Goal: Task Accomplishment & Management: Manage account settings

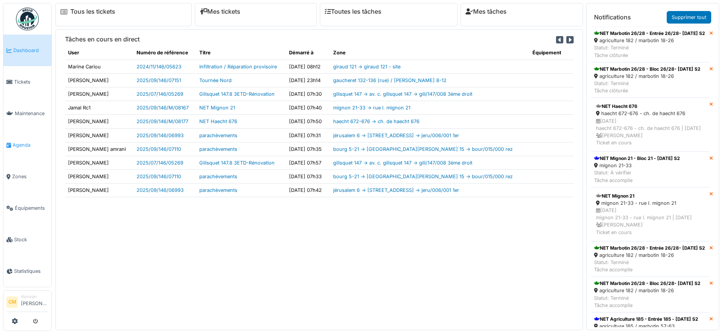
click at [16, 141] on span "Agenda" at bounding box center [31, 144] width 36 height 7
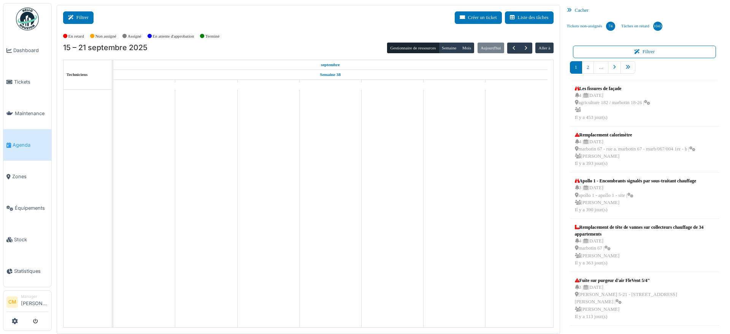
click at [78, 14] on button "Filtrer" at bounding box center [78, 17] width 30 height 13
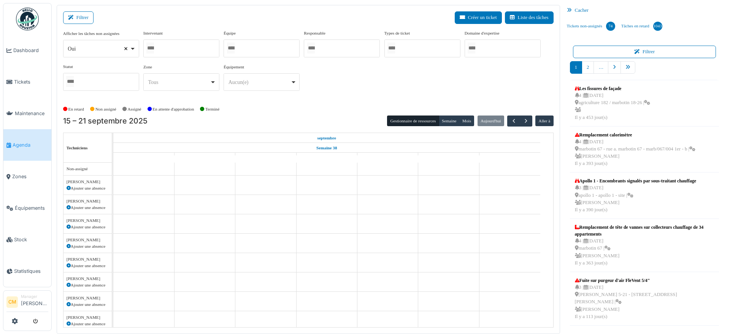
select select
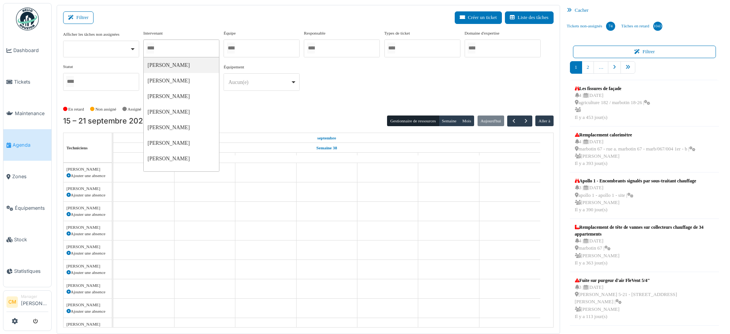
click at [151, 48] on input "Tous" at bounding box center [150, 48] width 8 height 11
type input "**"
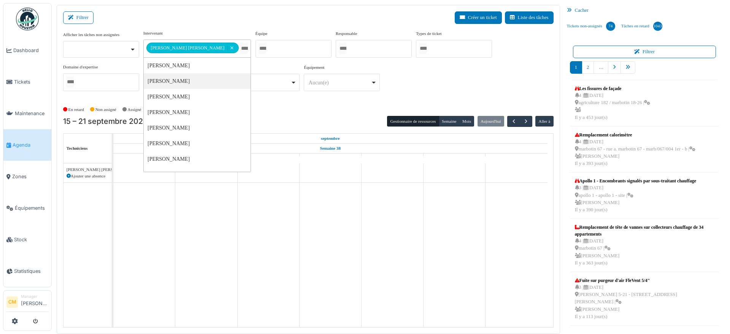
click at [341, 83] on div "**********" at bounding box center [308, 63] width 491 height 67
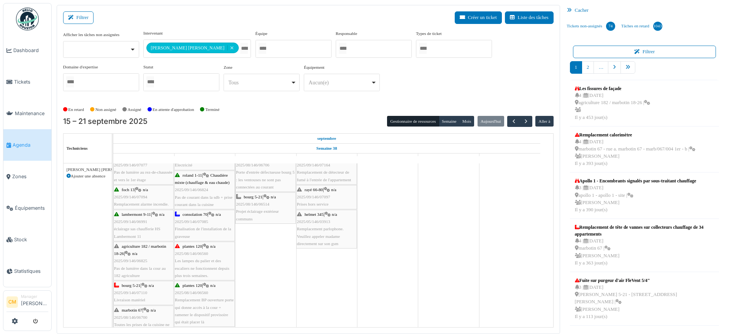
scroll to position [95, 0]
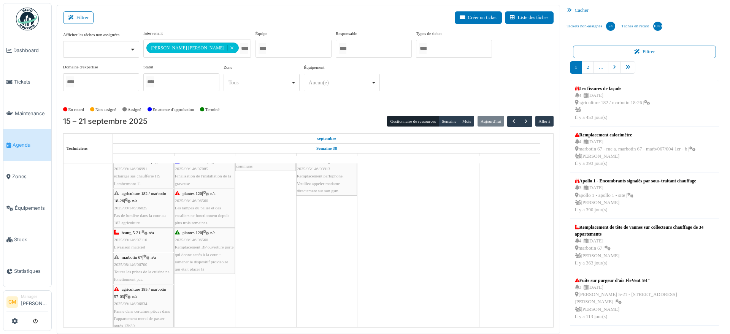
click at [142, 272] on span "Toutes les prises de la cuisine ne fonctionnent pas." at bounding box center [142, 276] width 56 height 12
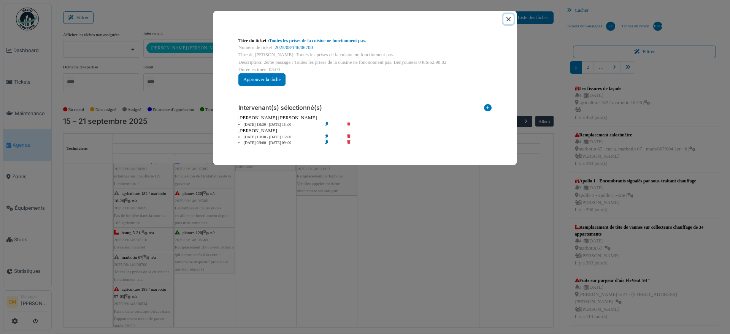
click at [508, 19] on button "Close" at bounding box center [508, 19] width 10 height 10
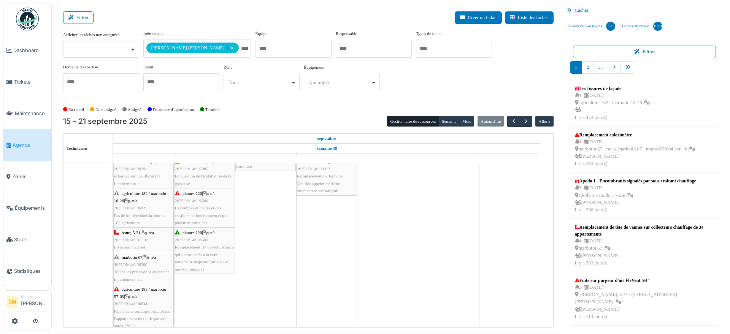
scroll to position [0, 0]
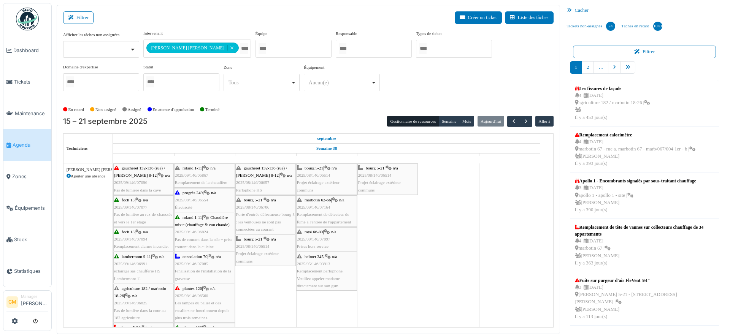
click at [332, 96] on div "**********" at bounding box center [308, 63] width 491 height 67
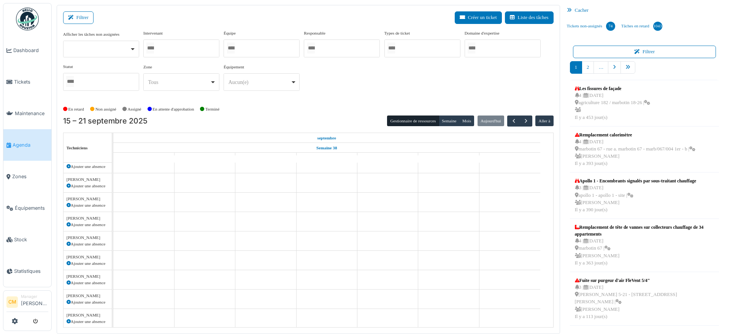
click at [189, 46] on div at bounding box center [181, 49] width 76 height 18
type input "******"
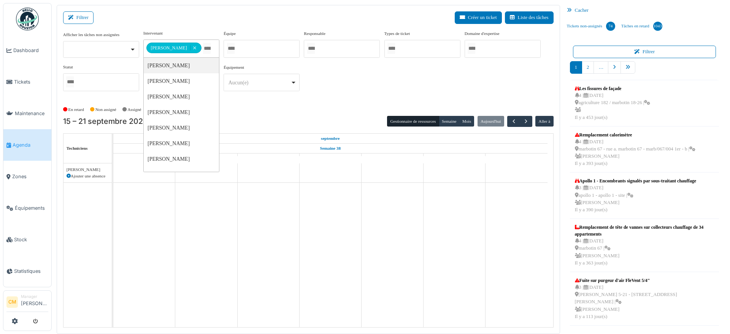
scroll to position [0, 0]
click at [321, 93] on div "**********" at bounding box center [308, 63] width 491 height 67
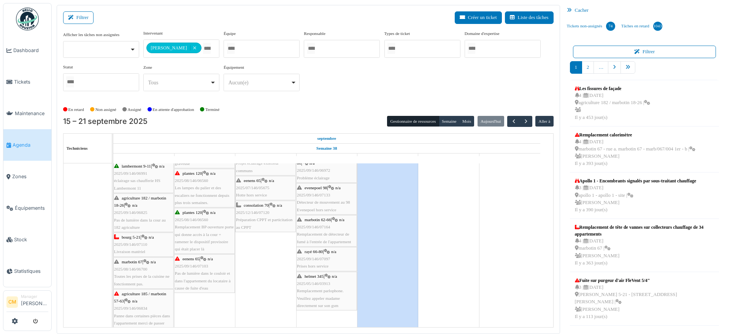
scroll to position [95, 0]
click at [201, 223] on span "Remplacement BP ouverture porte qui donne accès à la cour + ramener le disposit…" at bounding box center [204, 233] width 59 height 27
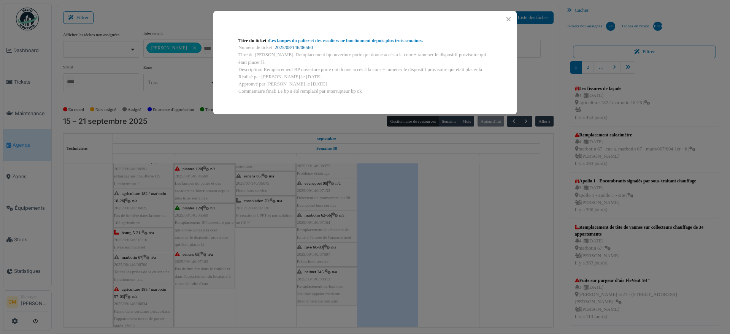
click at [303, 46] on link "2025/08/146/06560" at bounding box center [294, 47] width 38 height 5
click at [508, 19] on button "Close" at bounding box center [508, 19] width 10 height 10
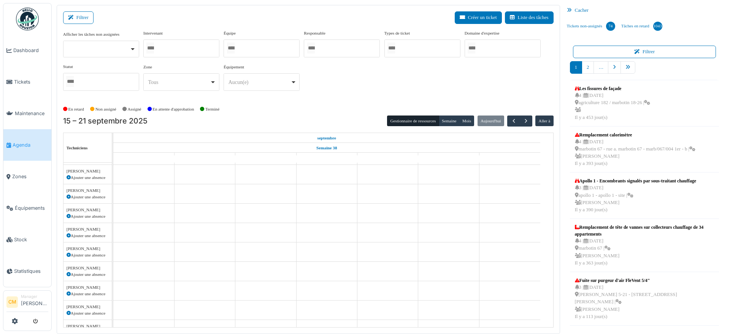
scroll to position [363, 0]
click at [183, 44] on div at bounding box center [181, 49] width 76 height 18
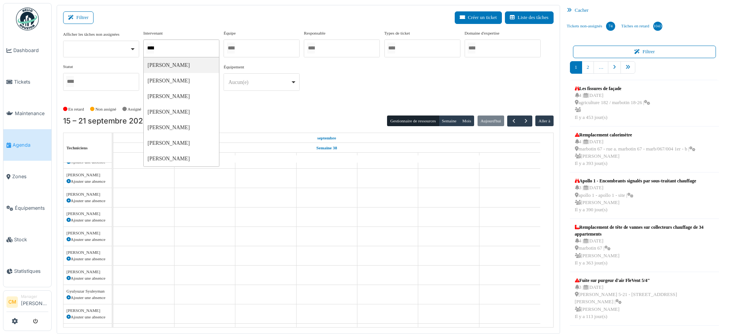
type input "*****"
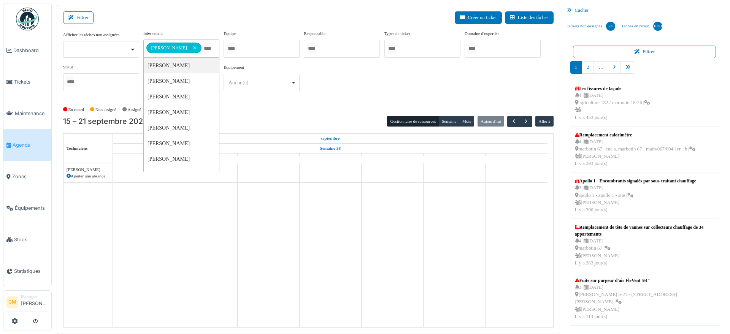
scroll to position [0, 0]
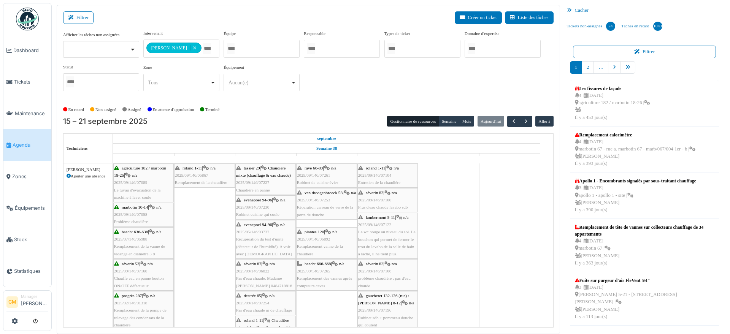
click at [345, 79] on div "**********" at bounding box center [308, 63] width 491 height 67
click at [443, 120] on button "Semaine" at bounding box center [449, 121] width 21 height 11
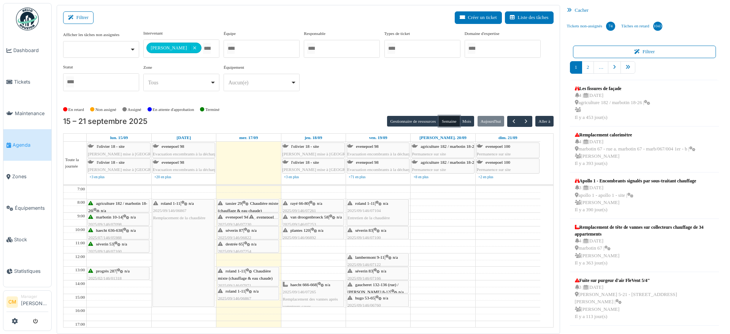
click at [233, 207] on div "tassier 29 | Chaudière mixte (chauffage & eau chaude) 2025/09/146/07227 Chaudiè…" at bounding box center [248, 214] width 60 height 29
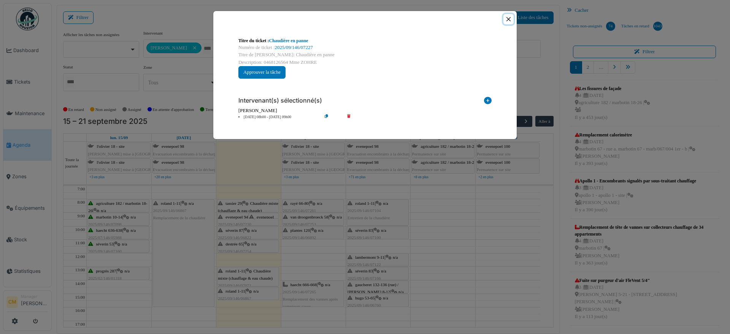
click at [509, 19] on button "Close" at bounding box center [508, 19] width 10 height 10
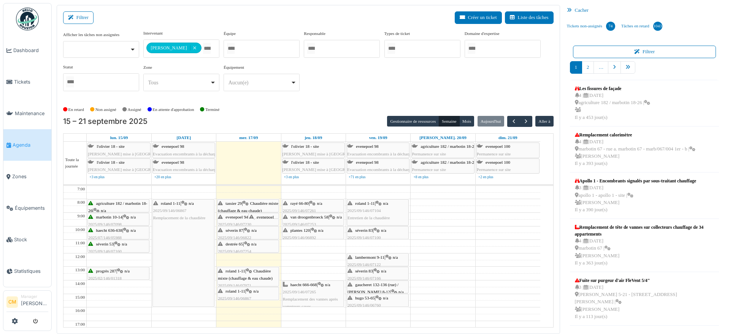
click at [228, 221] on div "evenepoel 94-96 | n/a 2025/09/146/07230 Robinet cuisine qui coule" at bounding box center [248, 225] width 60 height 22
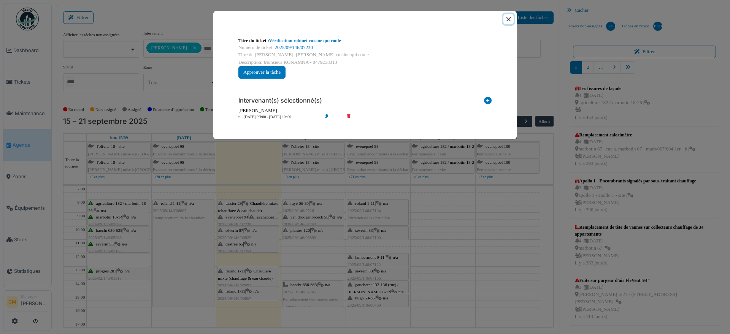
click at [507, 17] on button "Close" at bounding box center [508, 19] width 10 height 10
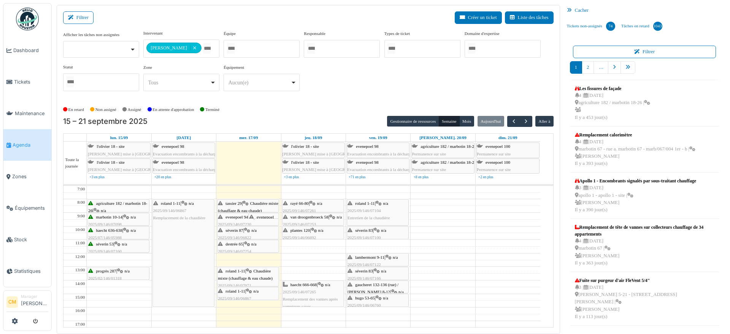
click at [229, 232] on div "séverin 87 | n/a 2025/09/146/06822 Pas d'eau chaude. Madame Pacvoska 0484718816" at bounding box center [248, 241] width 60 height 29
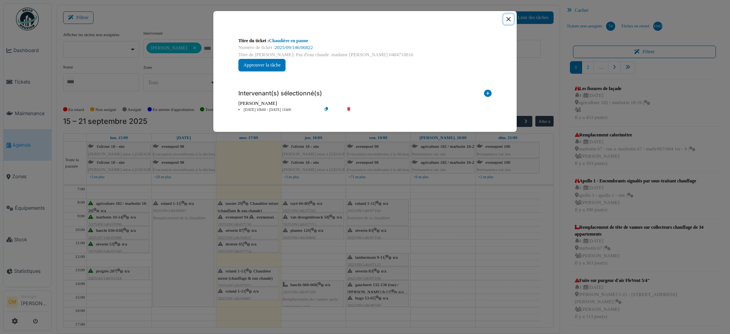
click at [508, 18] on button "Close" at bounding box center [508, 19] width 10 height 10
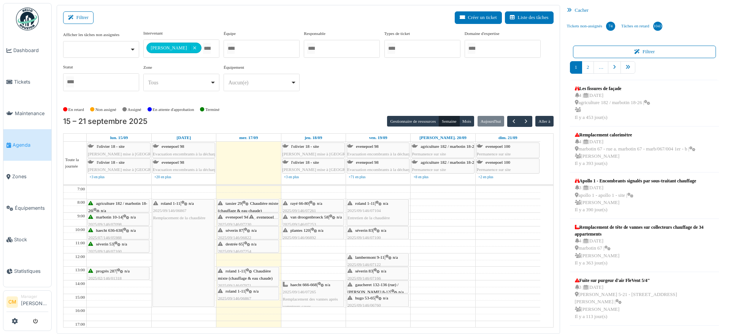
click at [241, 247] on div "destrée 65 | n/a 2025/09/146/07254 Pas d'eau chaude ni de chauffage" at bounding box center [248, 252] width 60 height 22
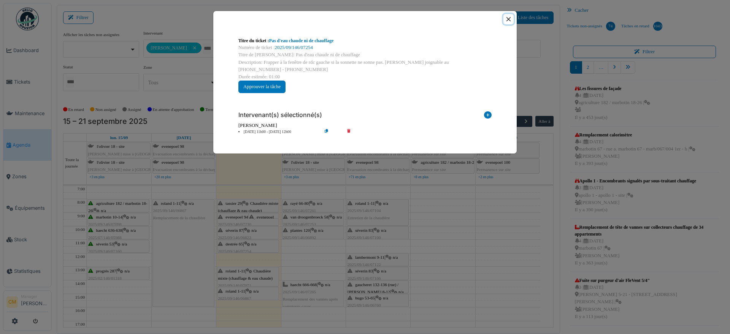
click at [508, 18] on button "Close" at bounding box center [508, 19] width 10 height 10
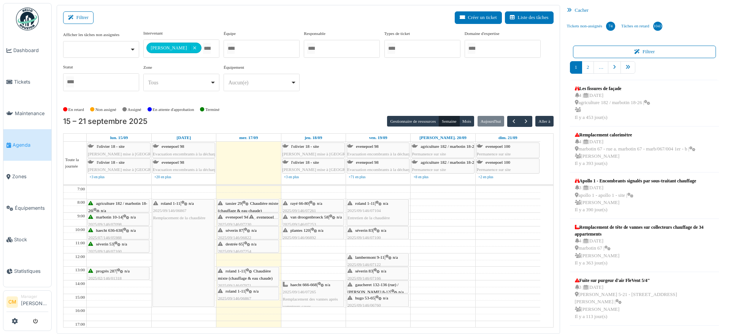
click at [230, 273] on div "roland 1-11 | Chaudière mixte (chauffage & eau chaude) 2025/09/146/07071 Plus d…" at bounding box center [248, 286] width 60 height 37
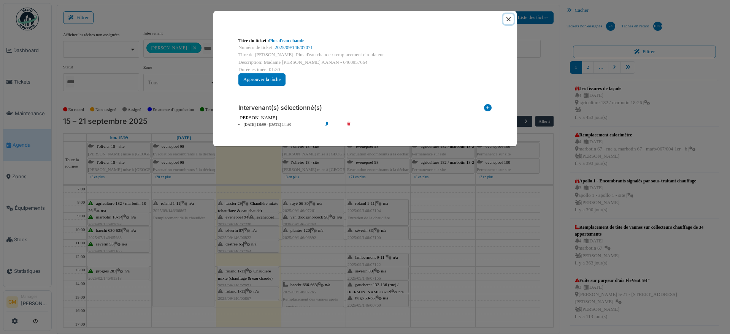
click at [508, 18] on button "Close" at bounding box center [508, 19] width 10 height 10
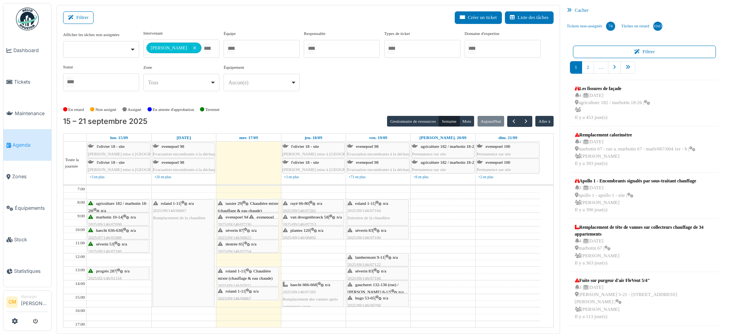
click at [236, 280] on span "Chaudière mixte (chauffage & eau chaude)" at bounding box center [245, 275] width 55 height 12
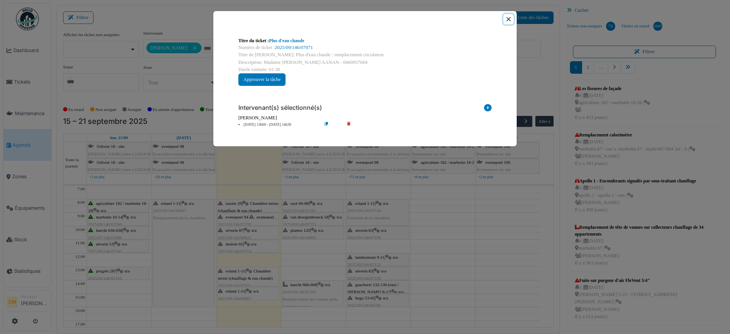
click at [508, 16] on button "Close" at bounding box center [508, 19] width 10 height 10
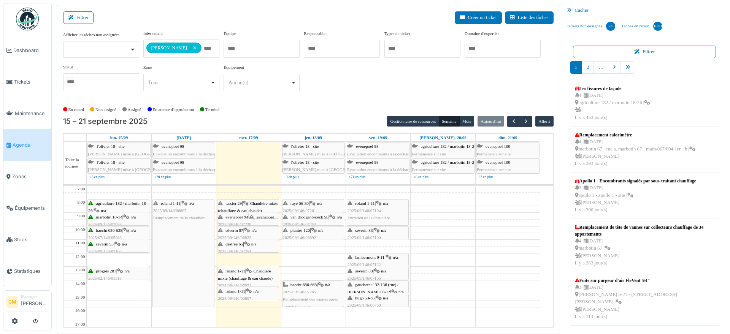
click at [231, 294] on div "roland 1-11 | n/a 2025/09/146/06867 Remplacement de la chaudière" at bounding box center [248, 299] width 60 height 22
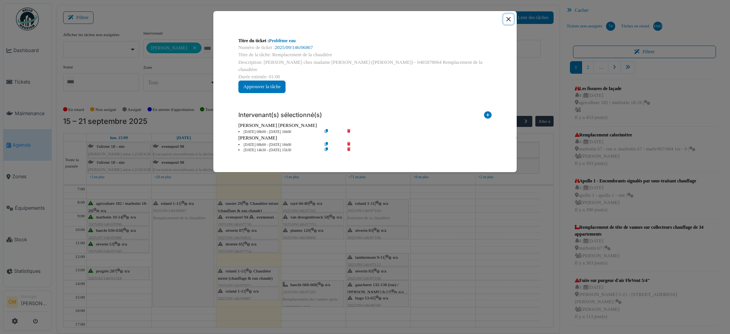
click at [509, 19] on button "Close" at bounding box center [508, 19] width 10 height 10
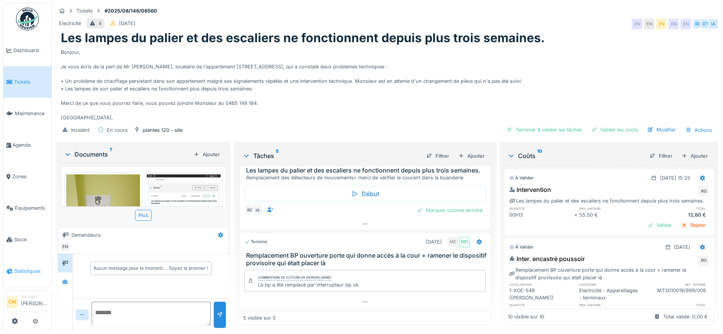
scroll to position [7, 0]
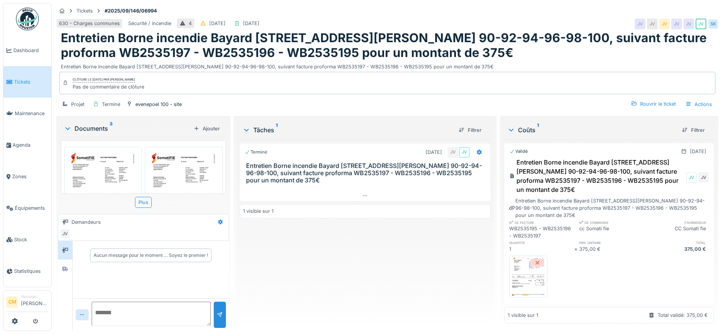
scroll to position [20, 0]
click at [520, 272] on img at bounding box center [528, 277] width 34 height 38
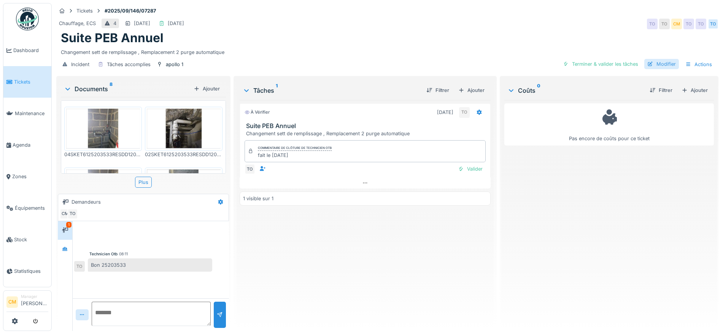
click at [658, 66] on div "Modifier" at bounding box center [661, 64] width 35 height 10
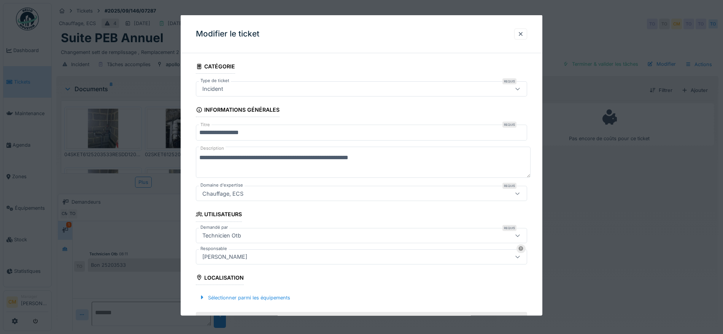
click at [230, 256] on div "[PERSON_NAME]" at bounding box center [224, 257] width 51 height 8
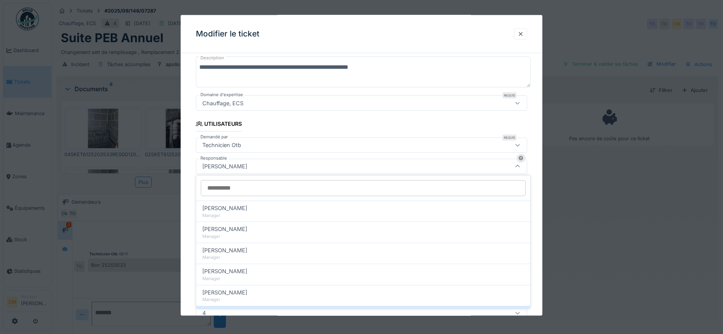
scroll to position [91, 0]
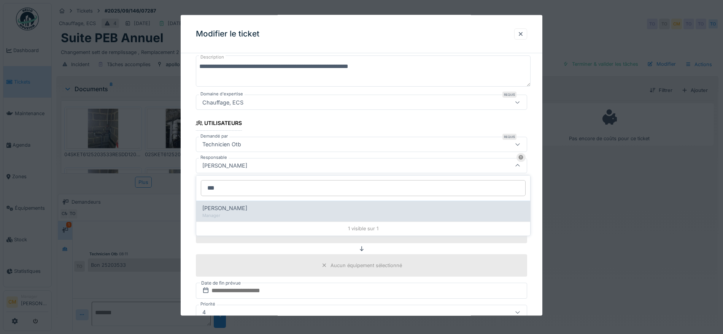
type input "***"
click at [232, 206] on span "[PERSON_NAME]" at bounding box center [224, 208] width 45 height 8
type input "****"
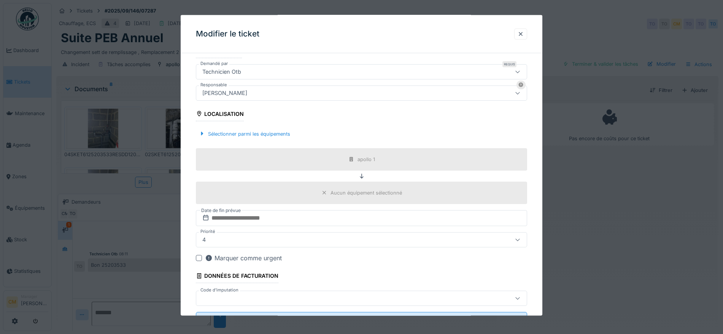
scroll to position [197, 0]
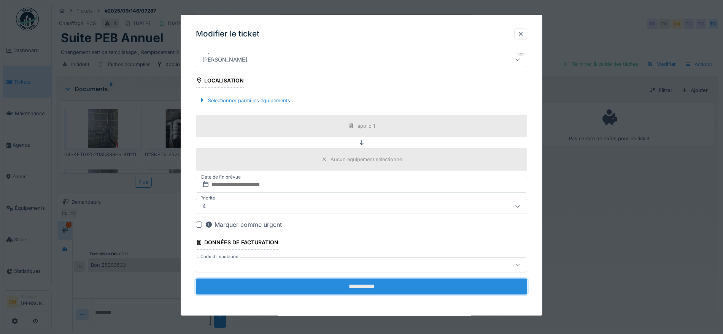
click at [362, 289] on input "**********" at bounding box center [361, 287] width 331 height 16
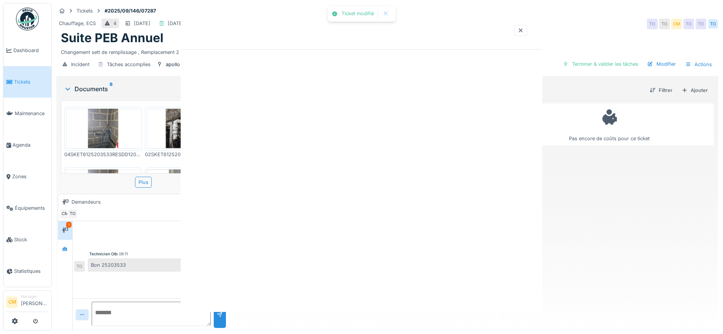
scroll to position [0, 0]
